Goal: Transaction & Acquisition: Purchase product/service

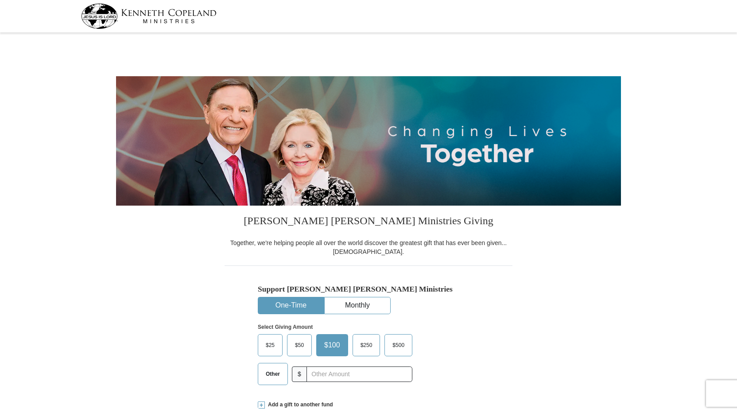
select select "PA"
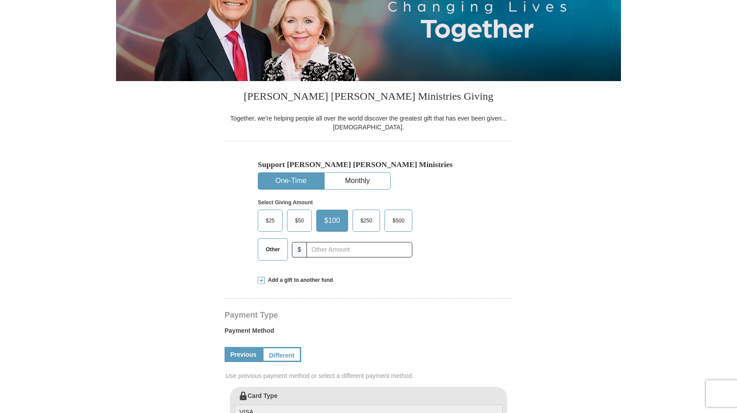
scroll to position [133, 0]
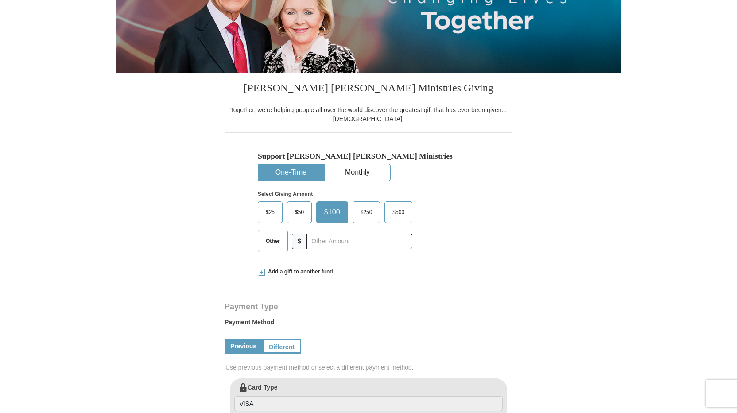
click at [270, 212] on span "$25" at bounding box center [270, 211] width 18 height 13
click at [0, 0] on input "$25" at bounding box center [0, 0] width 0 height 0
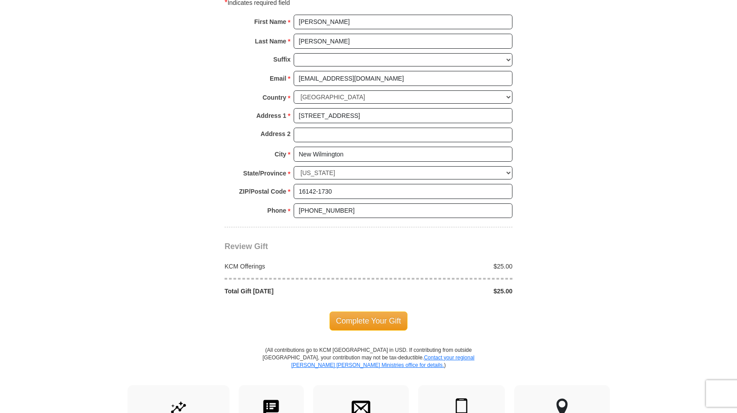
scroll to position [620, 0]
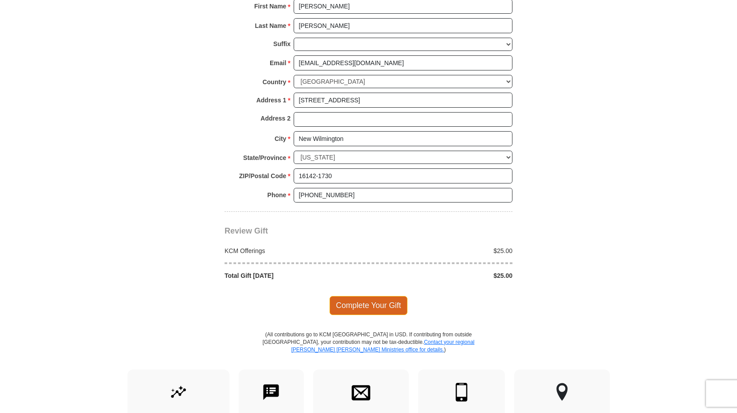
click at [363, 305] on span "Complete Your Gift" at bounding box center [368, 305] width 78 height 19
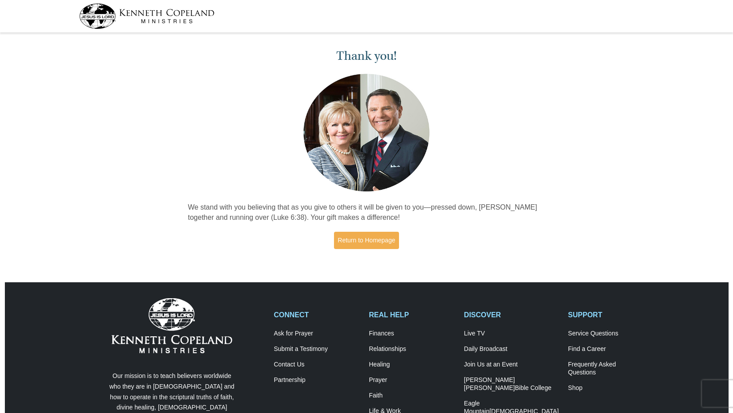
click at [151, 13] on img at bounding box center [146, 16] width 135 height 25
